Goal: Information Seeking & Learning: Compare options

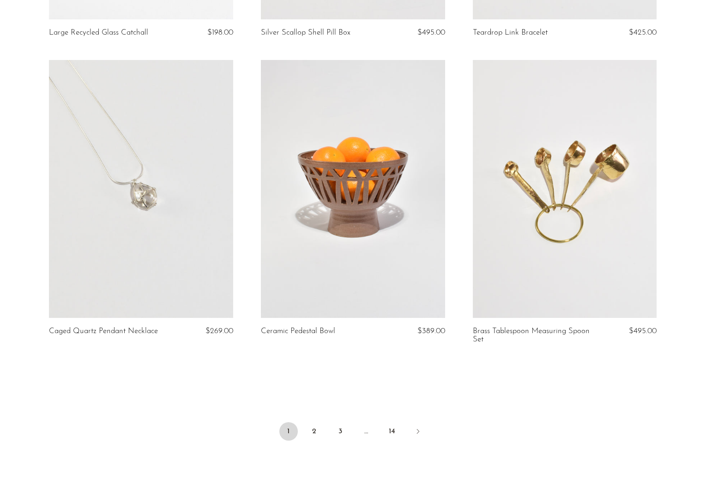
scroll to position [3410, 0]
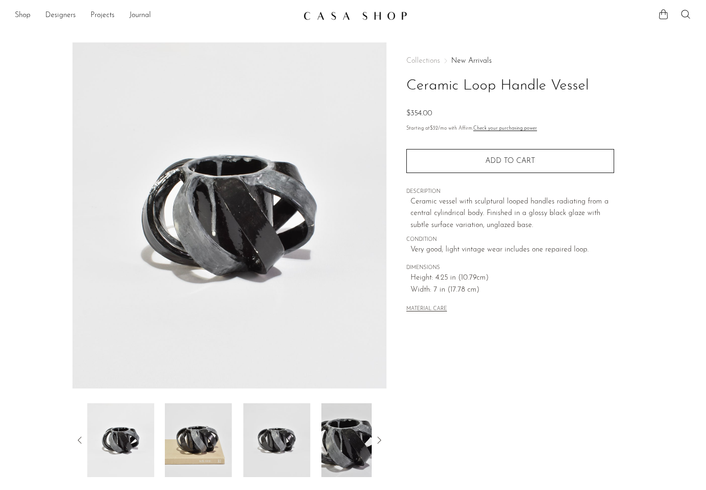
click at [382, 444] on icon at bounding box center [379, 440] width 11 height 11
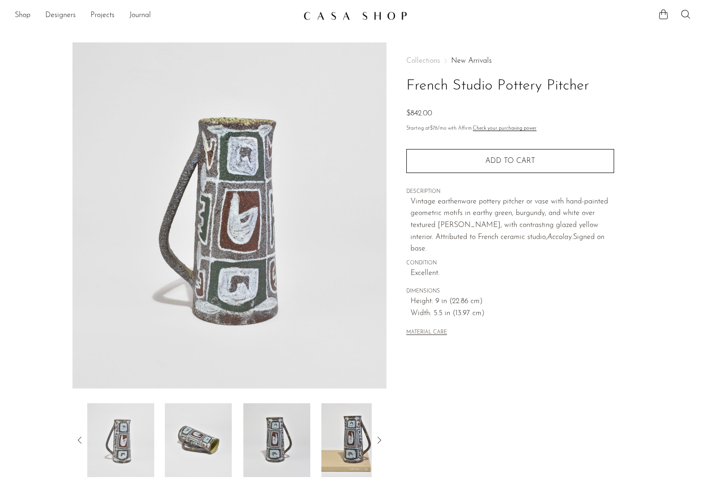
click at [223, 448] on img at bounding box center [198, 441] width 67 height 74
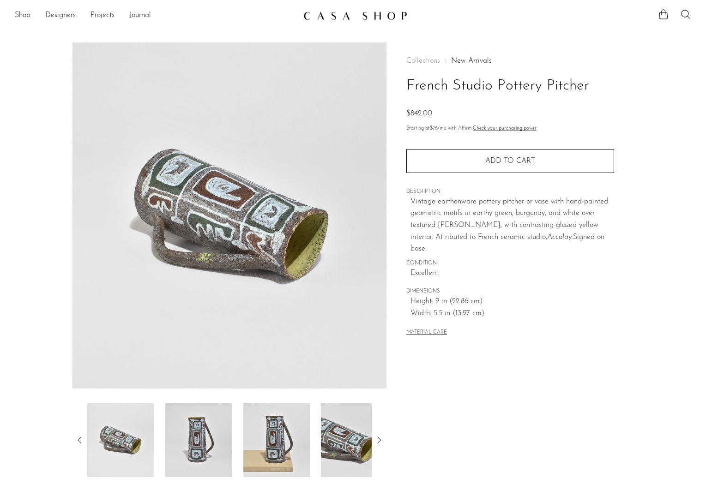
click at [230, 439] on img at bounding box center [198, 441] width 67 height 74
